Goal: Task Accomplishment & Management: Manage account settings

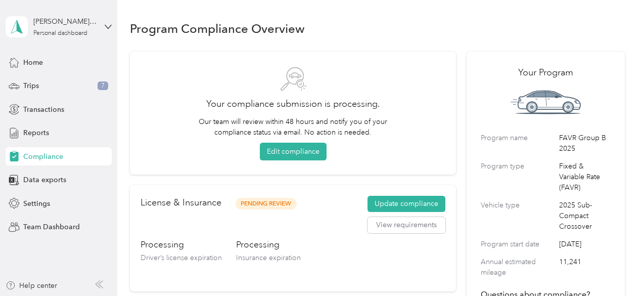
click at [38, 72] on div "Home Trips 7 Transactions Reports Compliance Data exports Settings Team Dashboa…" at bounding box center [59, 144] width 106 height 183
click at [38, 63] on span "Home" at bounding box center [33, 62] width 20 height 11
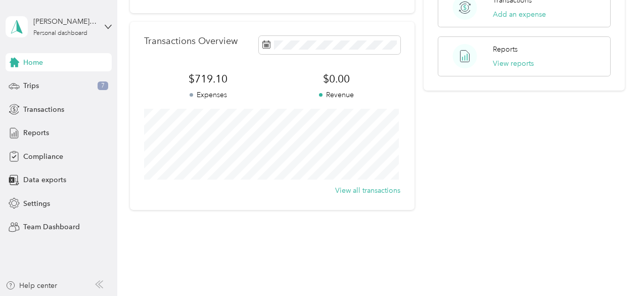
scroll to position [241, 0]
click at [51, 81] on div "Trips 7" at bounding box center [59, 86] width 106 height 18
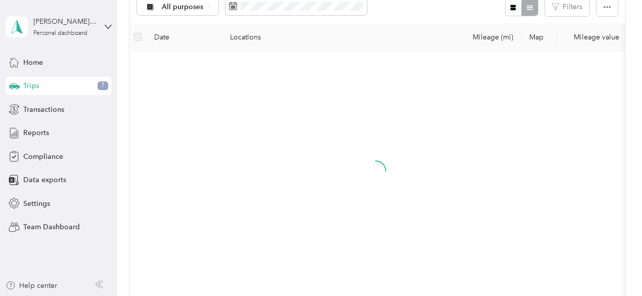
scroll to position [241, 0]
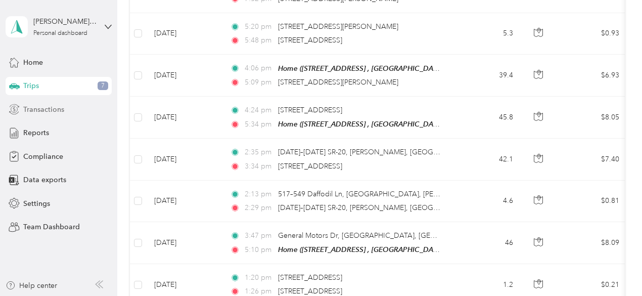
click at [31, 112] on span "Transactions" at bounding box center [43, 109] width 41 height 11
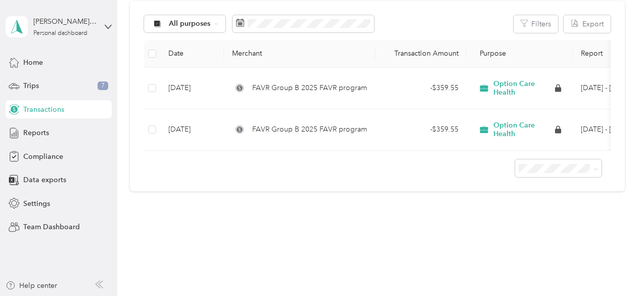
scroll to position [118, 0]
click at [42, 134] on span "Reports" at bounding box center [36, 132] width 26 height 11
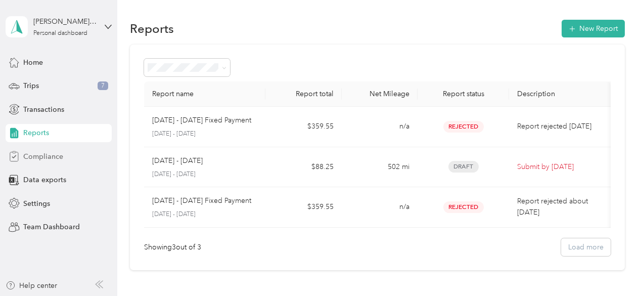
click at [46, 147] on div "Compliance" at bounding box center [59, 156] width 106 height 18
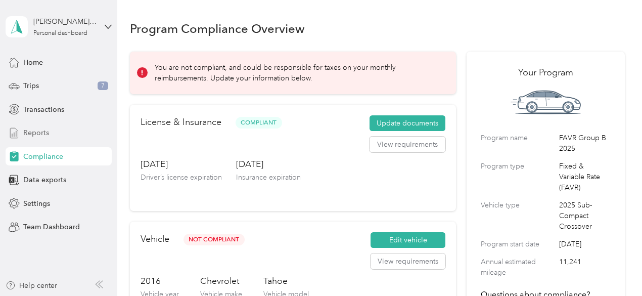
click at [46, 129] on span "Reports" at bounding box center [36, 132] width 26 height 11
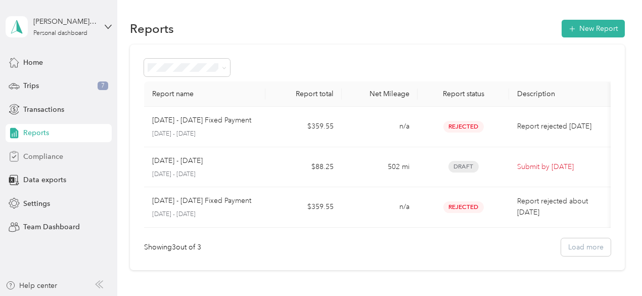
click at [49, 158] on span "Compliance" at bounding box center [43, 156] width 40 height 11
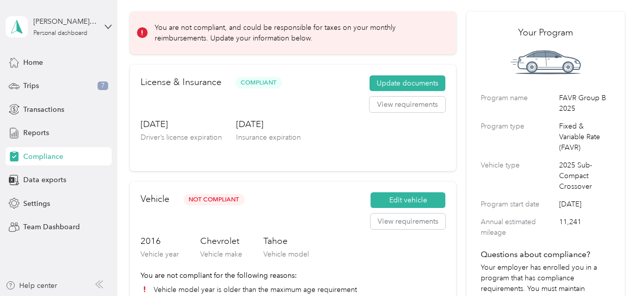
scroll to position [143, 0]
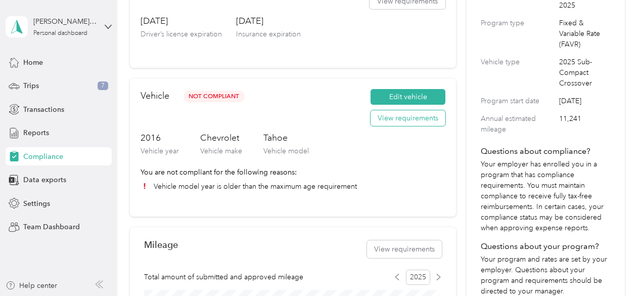
click at [388, 122] on button "View requirements" at bounding box center [407, 118] width 75 height 16
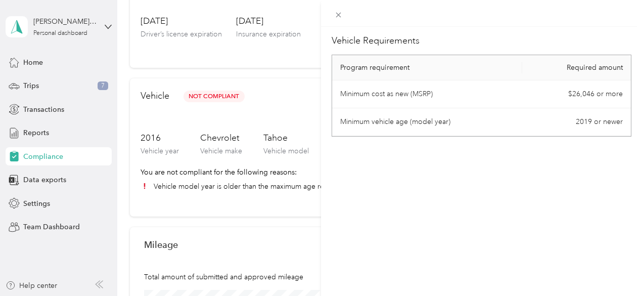
click at [300, 98] on div "Vehicle Requirements Program requirement Required amount Minimum cost as new (M…" at bounding box center [321, 148] width 642 height 296
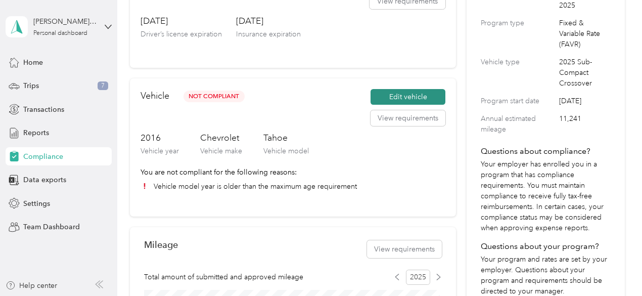
click at [396, 97] on button "Edit vehicle" at bounding box center [407, 97] width 75 height 16
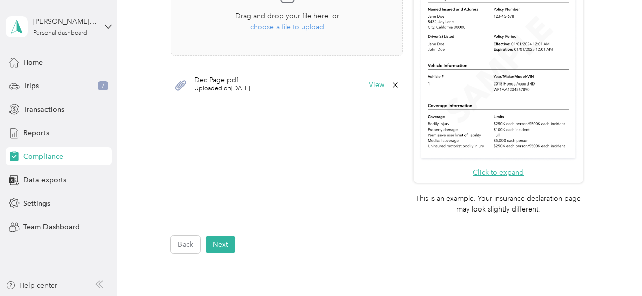
scroll to position [328, 0]
click at [57, 157] on span "Compliance" at bounding box center [43, 156] width 40 height 11
click at [43, 60] on div "Home" at bounding box center [59, 62] width 106 height 18
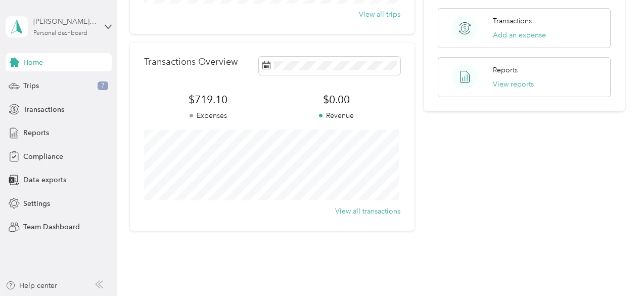
scroll to position [259, 0]
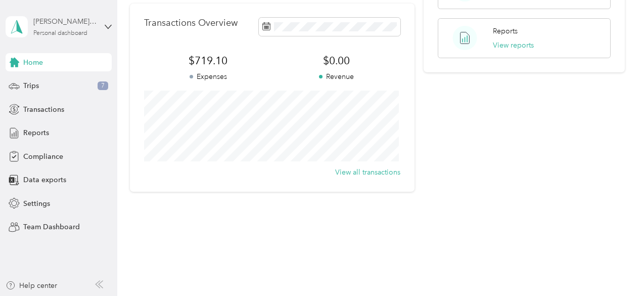
click at [60, 28] on div "[PERSON_NAME] [PERSON_NAME] III Personal dashboard" at bounding box center [64, 26] width 63 height 20
click at [67, 82] on div "Team dashboard" at bounding box center [42, 83] width 54 height 11
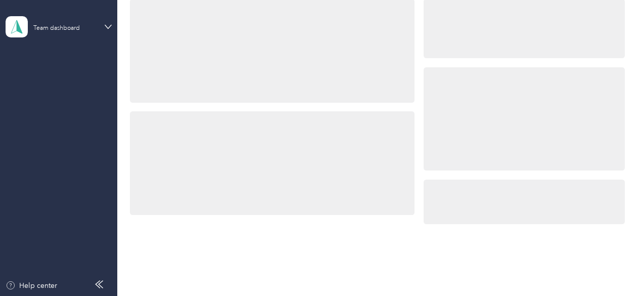
scroll to position [328, 0]
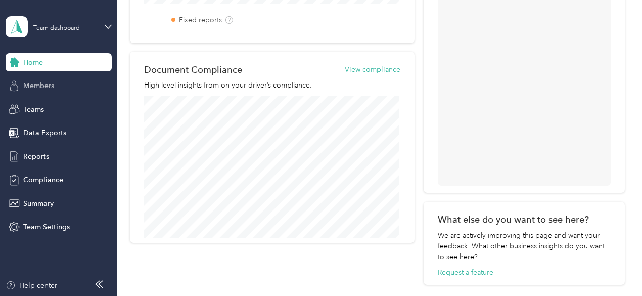
click at [54, 83] on span "Members" at bounding box center [38, 85] width 31 height 11
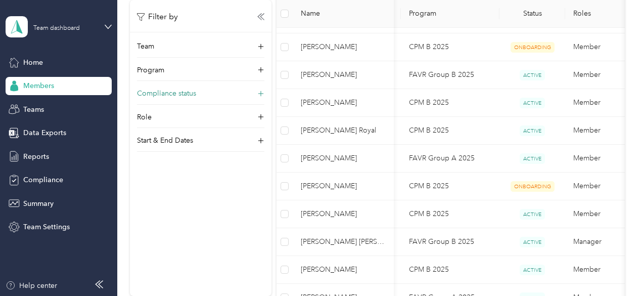
click at [224, 89] on div "Compliance status" at bounding box center [200, 96] width 127 height 16
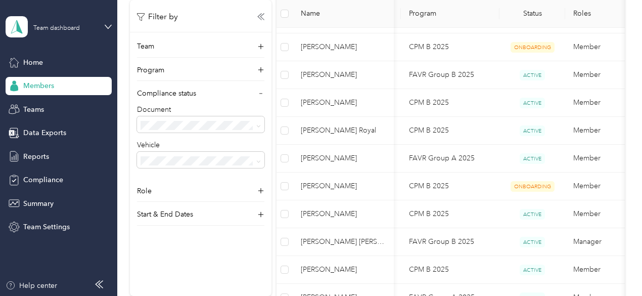
click at [196, 157] on div "Compliant" at bounding box center [200, 159] width 113 height 11
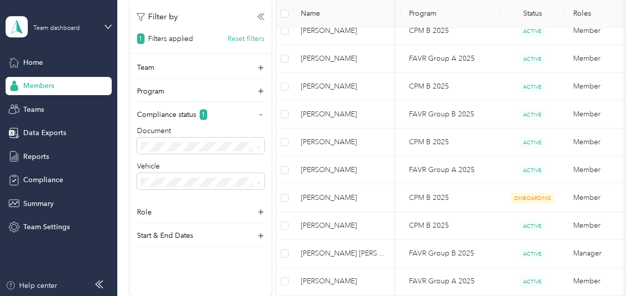
click at [223, 193] on li "Not compliant" at bounding box center [200, 199] width 127 height 18
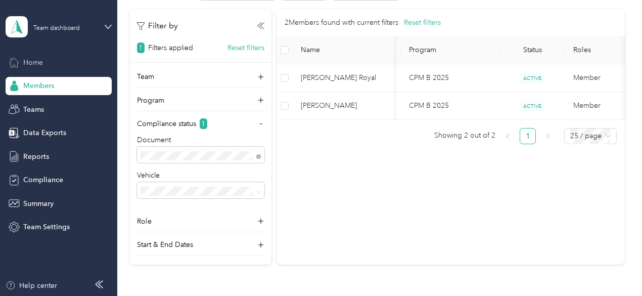
click at [35, 65] on span "Home" at bounding box center [33, 62] width 20 height 11
